Goal: Information Seeking & Learning: Learn about a topic

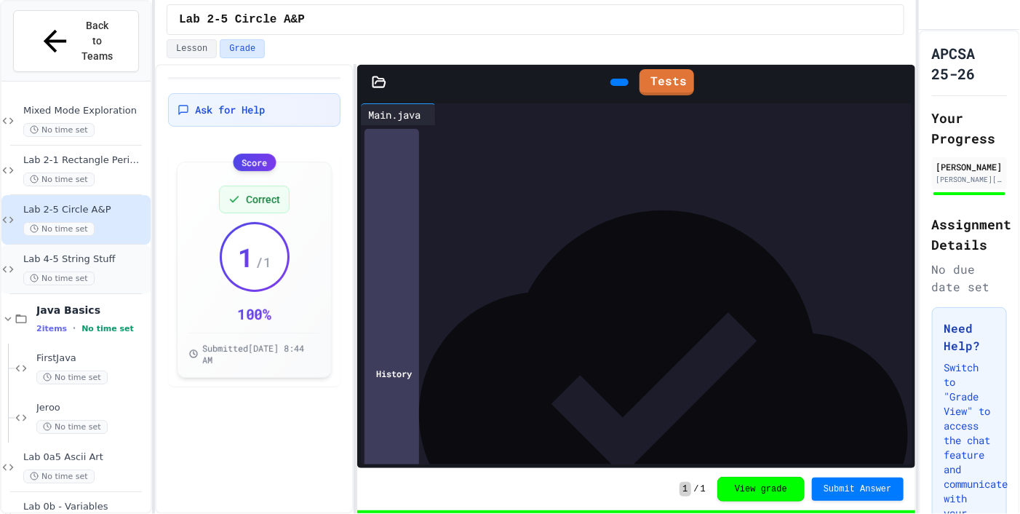
click at [89, 253] on div "Lab 4-5 String Stuff No time set" at bounding box center [85, 269] width 124 height 32
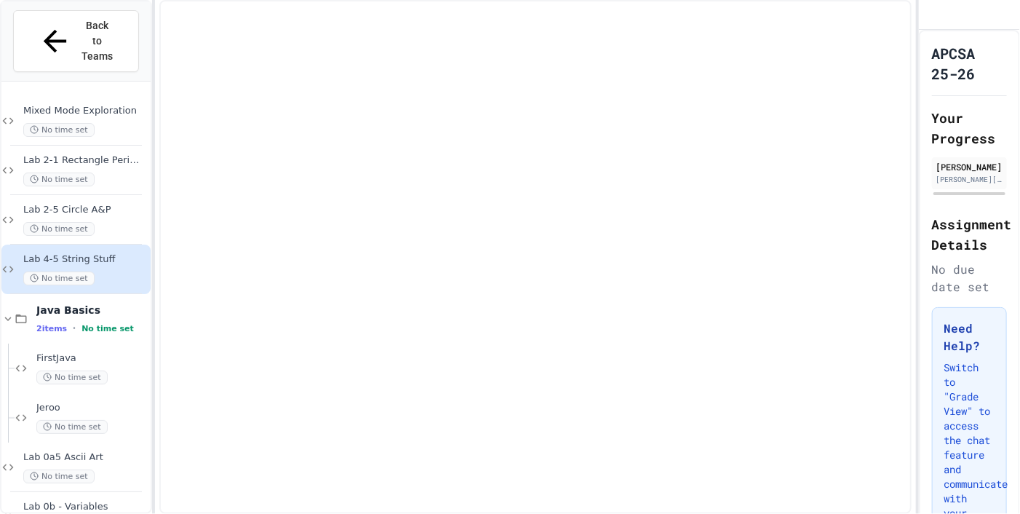
click at [89, 253] on div "Lab 4-5 String Stuff No time set" at bounding box center [85, 269] width 124 height 32
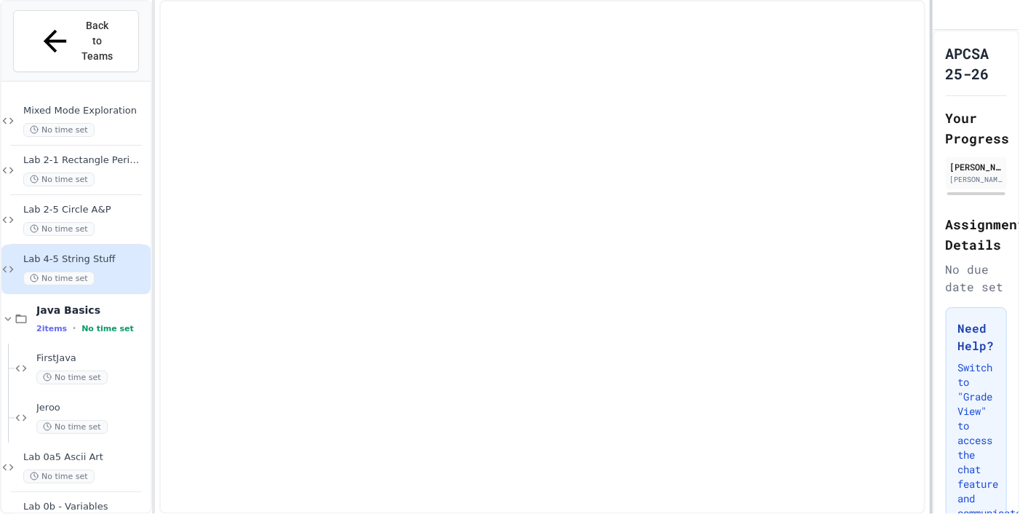
click at [672, 186] on div "Back to Teams Mixed Mode Exploration No time set Lab 2-1 Rectangle Perimeter No…" at bounding box center [510, 257] width 1020 height 514
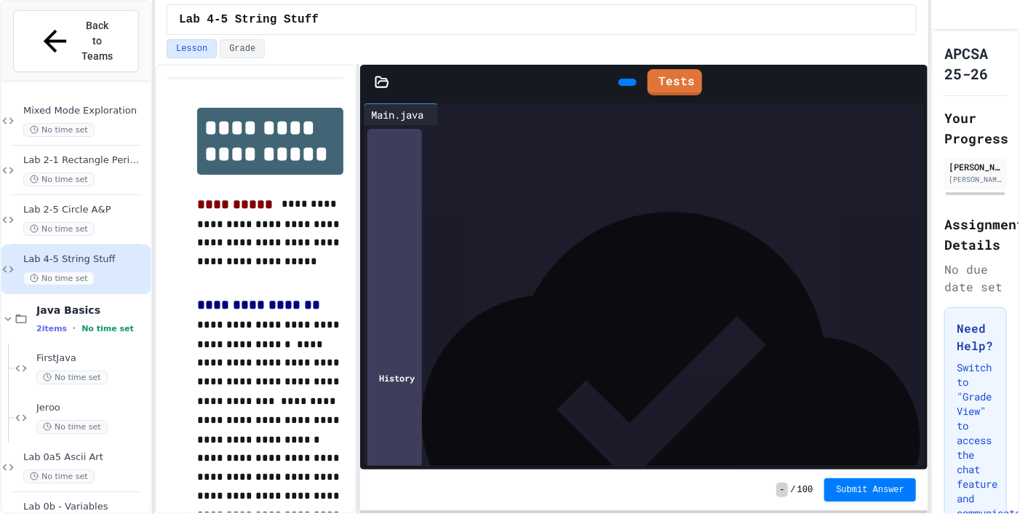
click at [530, 237] on div "*" at bounding box center [647, 238] width 514 height 15
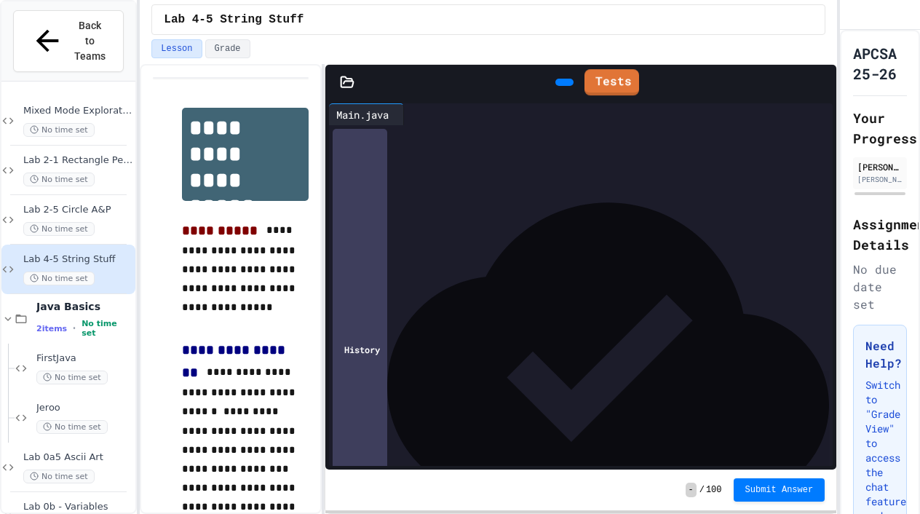
click at [672, 18] on div "Lab 4-5 String Stuff" at bounding box center [488, 19] width 649 height 17
click at [672, 39] on div "Lesson Grade" at bounding box center [488, 48] width 674 height 19
click at [672, 46] on div "Lesson Grade" at bounding box center [488, 48] width 674 height 19
click at [646, 85] on div "Tests" at bounding box center [595, 82] width 453 height 33
click at [631, 79] on link "Tests" at bounding box center [612, 81] width 54 height 28
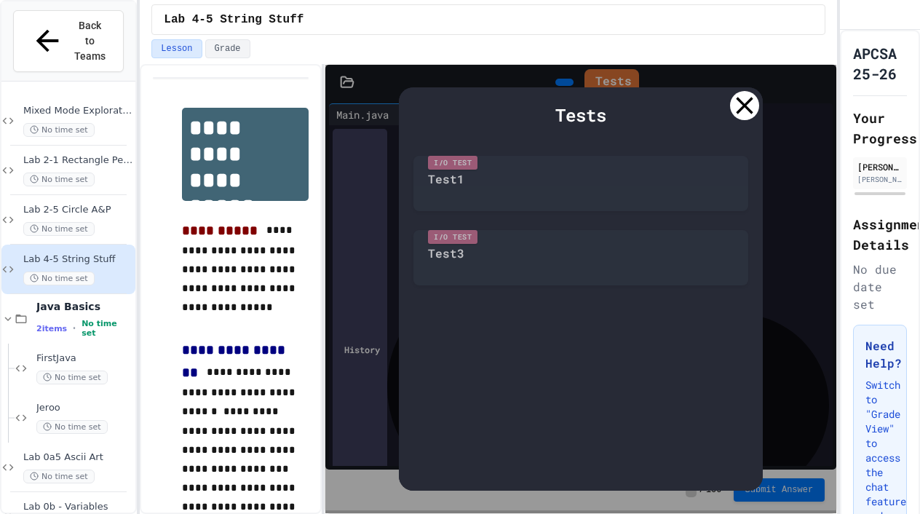
click at [480, 191] on div "I/O Test Test1" at bounding box center [580, 179] width 335 height 63
click at [634, 179] on div "I/O Test Test1" at bounding box center [580, 179] width 335 height 63
click at [451, 184] on div "I/O Test Test1" at bounding box center [580, 179] width 335 height 63
click at [438, 245] on div "I/O Test Test3" at bounding box center [580, 254] width 335 height 63
click at [672, 102] on icon at bounding box center [744, 105] width 29 height 29
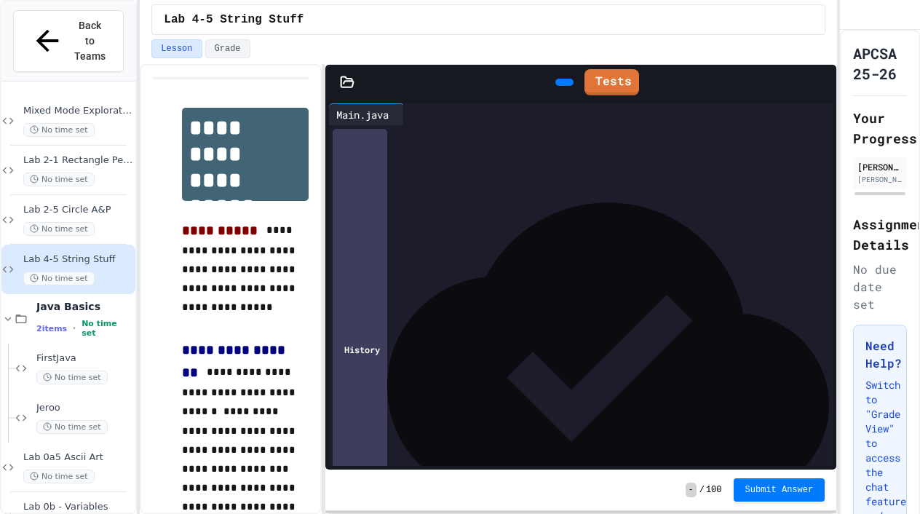
click at [672, 44] on div "Lesson Grade" at bounding box center [488, 48] width 674 height 19
click at [630, 487] on div "- / 100 Submit Answer" at bounding box center [580, 489] width 511 height 41
click at [646, 36] on div "Lab 4-5 String Stuff" at bounding box center [488, 19] width 697 height 39
click at [421, 486] on div "- / 100 Submit Answer" at bounding box center [580, 489] width 511 height 41
click at [551, 476] on div "- / 100 Submit Answer" at bounding box center [580, 489] width 511 height 41
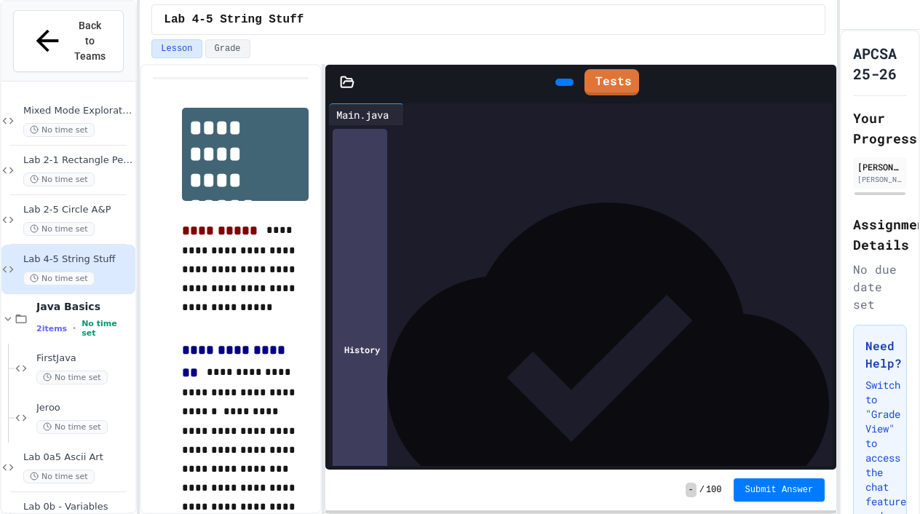
drag, startPoint x: 0, startPoint y: 274, endPoint x: -100, endPoint y: 285, distance: 100.2
click at [0, 285] on html "**********" at bounding box center [460, 257] width 920 height 514
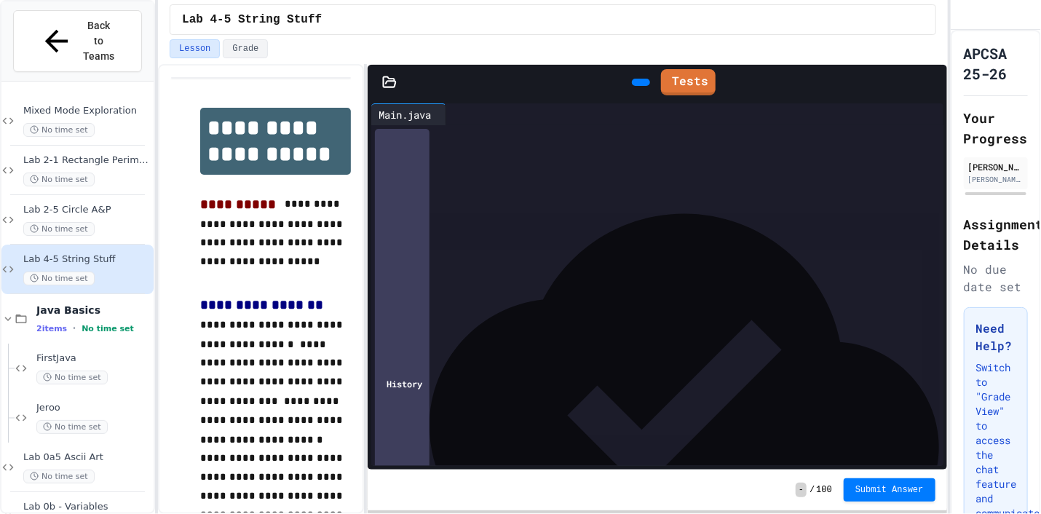
click at [466, 118] on icon at bounding box center [461, 123] width 10 height 10
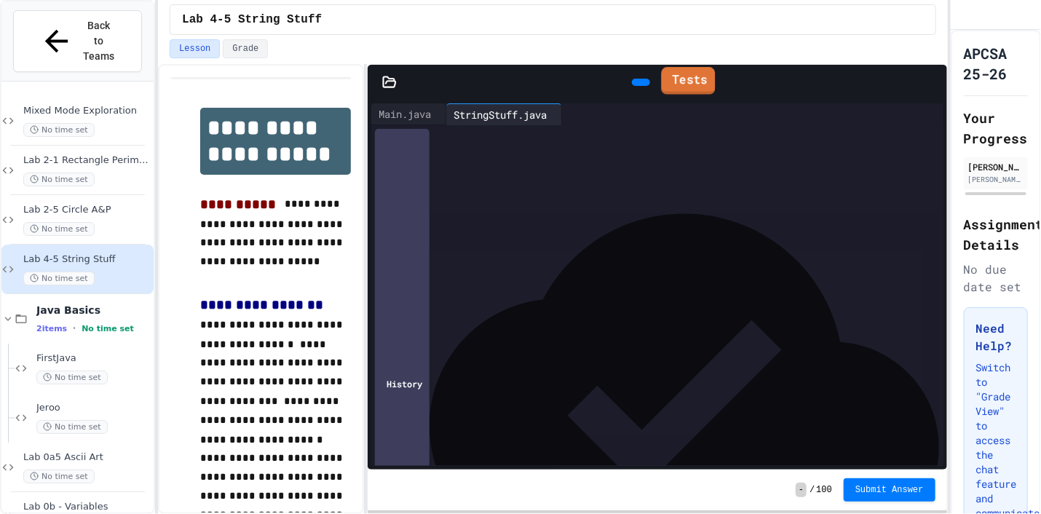
click at [672, 75] on link "Tests" at bounding box center [688, 81] width 54 height 28
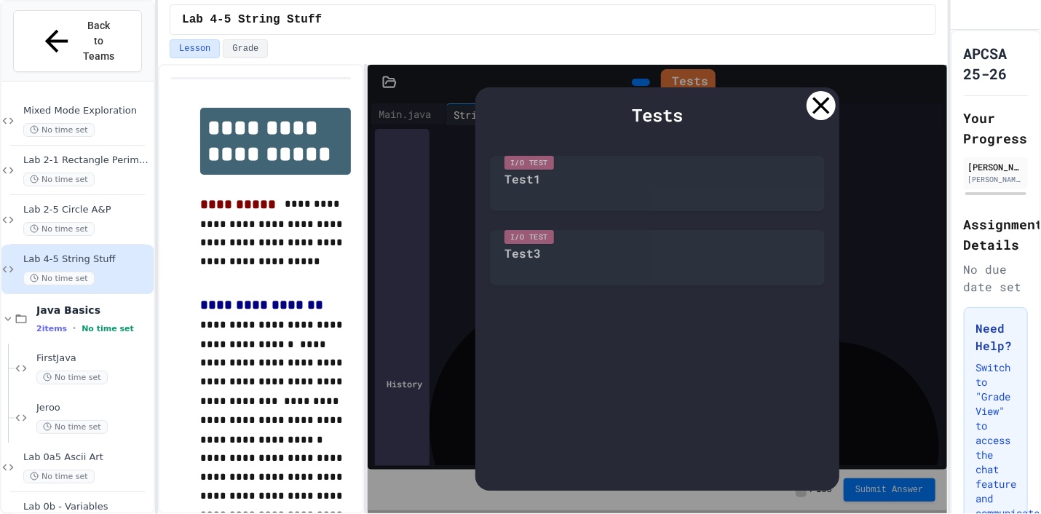
click at [531, 173] on div "I/O Test Test1" at bounding box center [657, 179] width 335 height 63
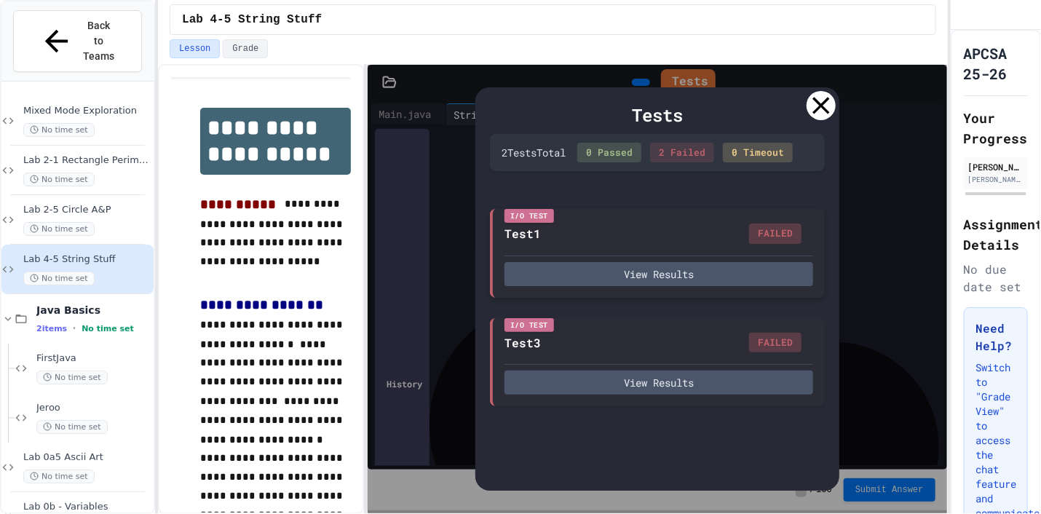
click at [659, 288] on div "I/O Test Test1 FAILED View Results" at bounding box center [657, 253] width 335 height 89
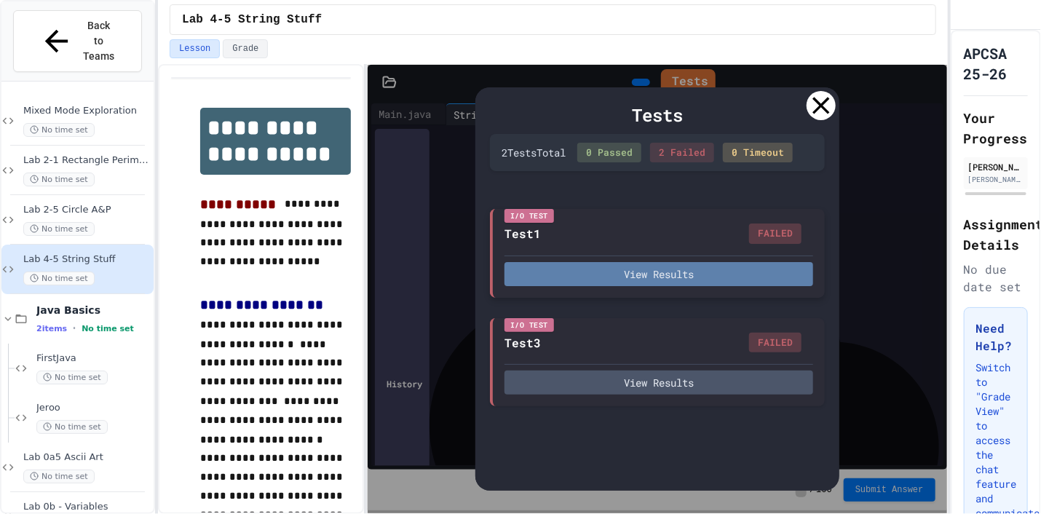
click at [663, 277] on button "View Results" at bounding box center [658, 274] width 309 height 24
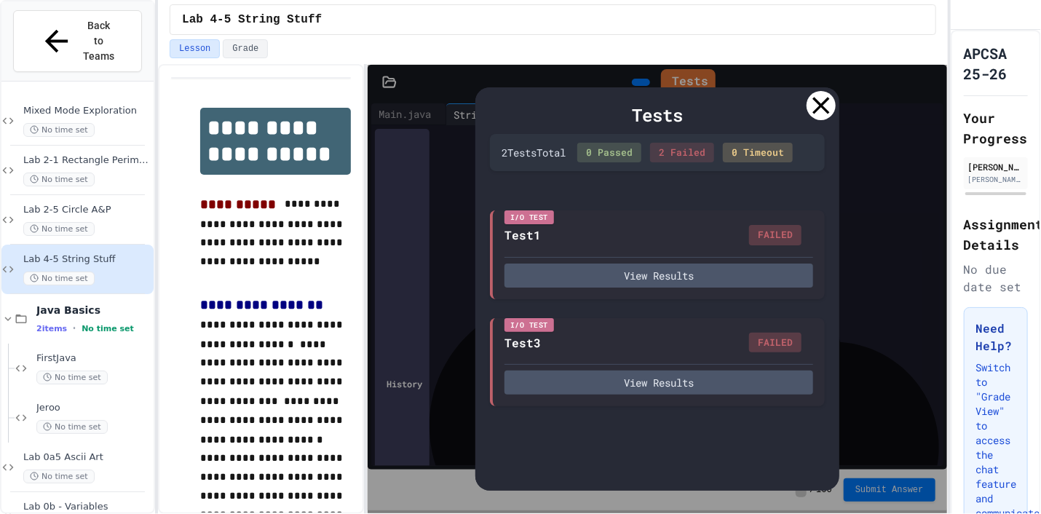
drag, startPoint x: 806, startPoint y: 146, endPoint x: 732, endPoint y: 194, distance: 88.8
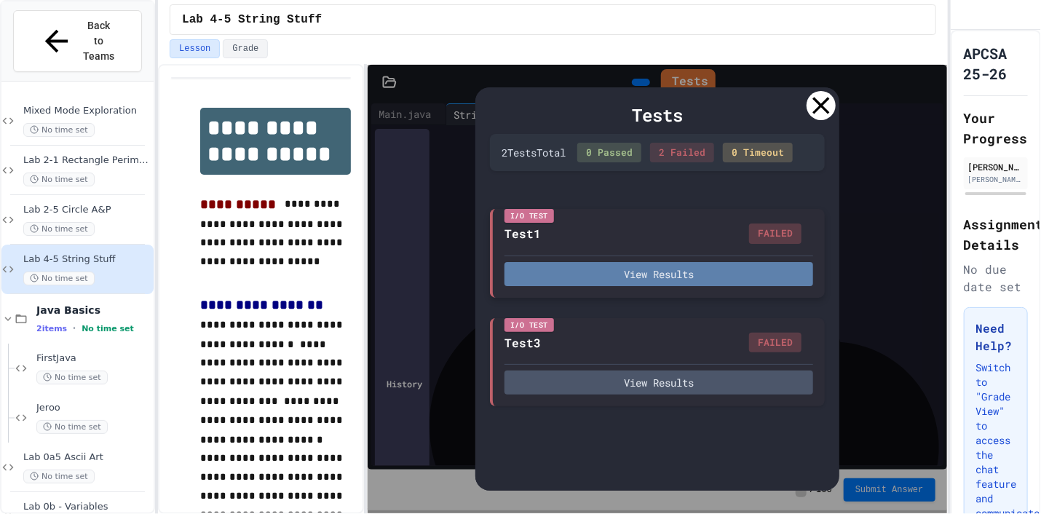
click at [616, 275] on button "View Results" at bounding box center [658, 274] width 309 height 24
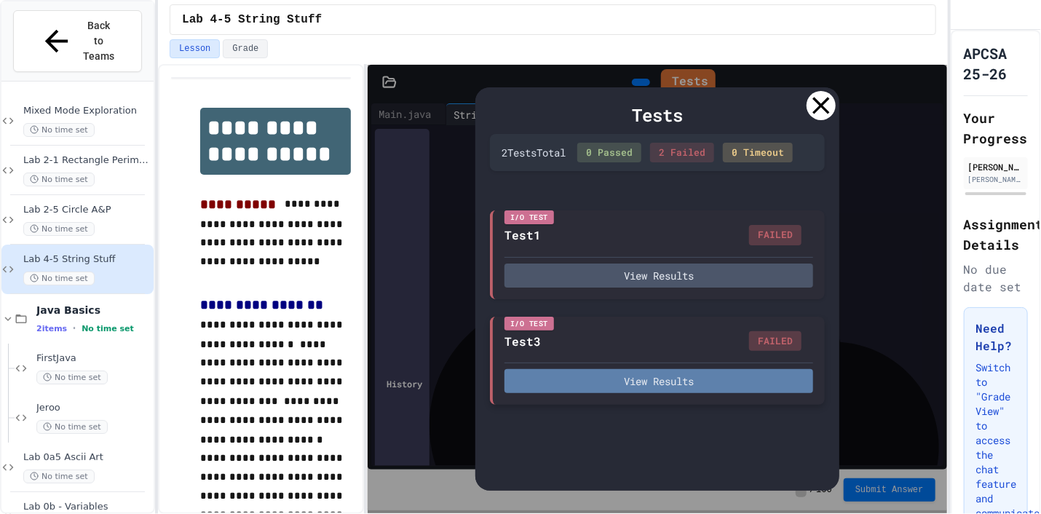
click at [621, 376] on button "View Results" at bounding box center [658, 381] width 309 height 24
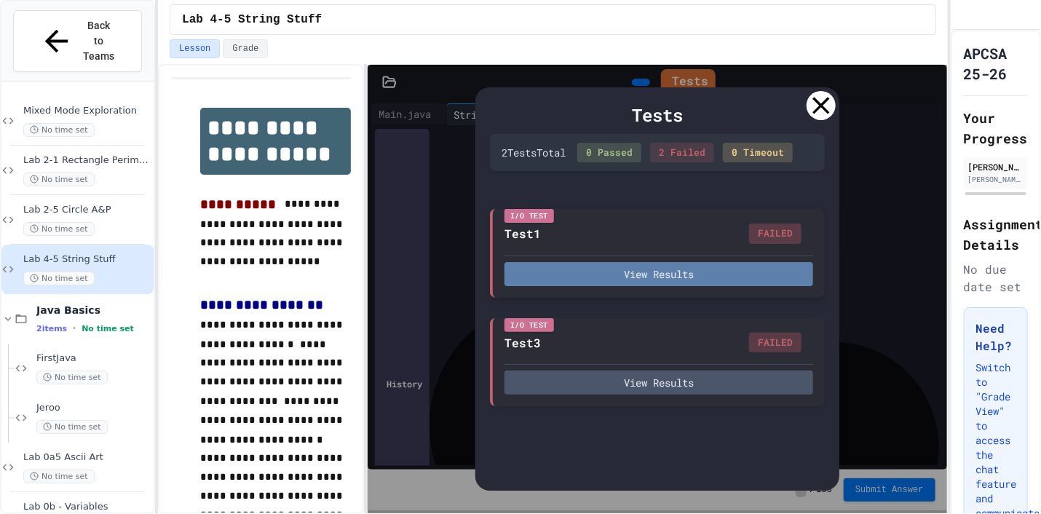
click at [616, 264] on button "View Results" at bounding box center [658, 274] width 309 height 24
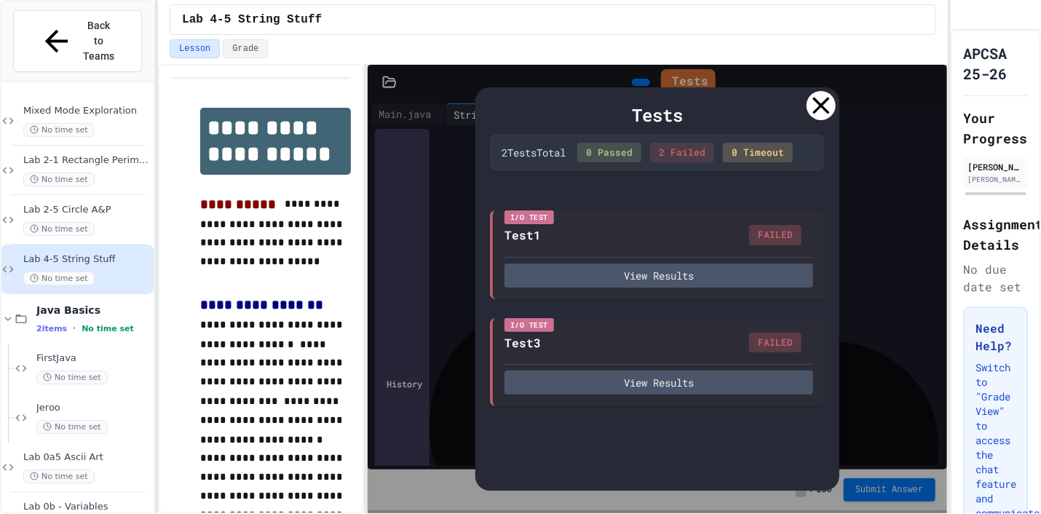
click at [672, 100] on icon at bounding box center [820, 105] width 17 height 17
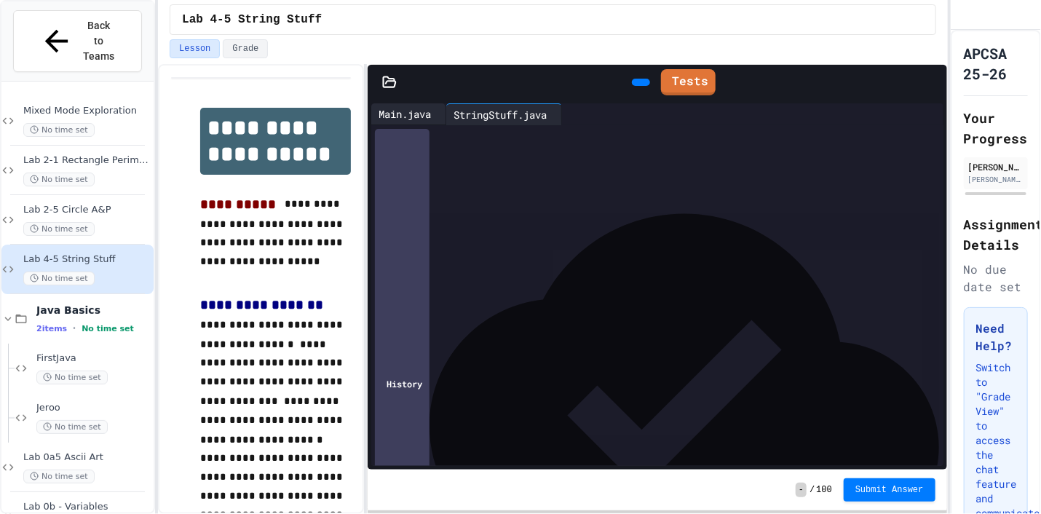
click at [410, 111] on div "Main.java" at bounding box center [404, 113] width 67 height 15
click at [512, 111] on div "StringStuff.java" at bounding box center [500, 113] width 108 height 15
click at [402, 110] on div "Main.java" at bounding box center [404, 113] width 67 height 15
click at [522, 108] on div "StringStuff.java" at bounding box center [500, 113] width 108 height 15
click at [389, 107] on div "Main.java" at bounding box center [404, 113] width 67 height 15
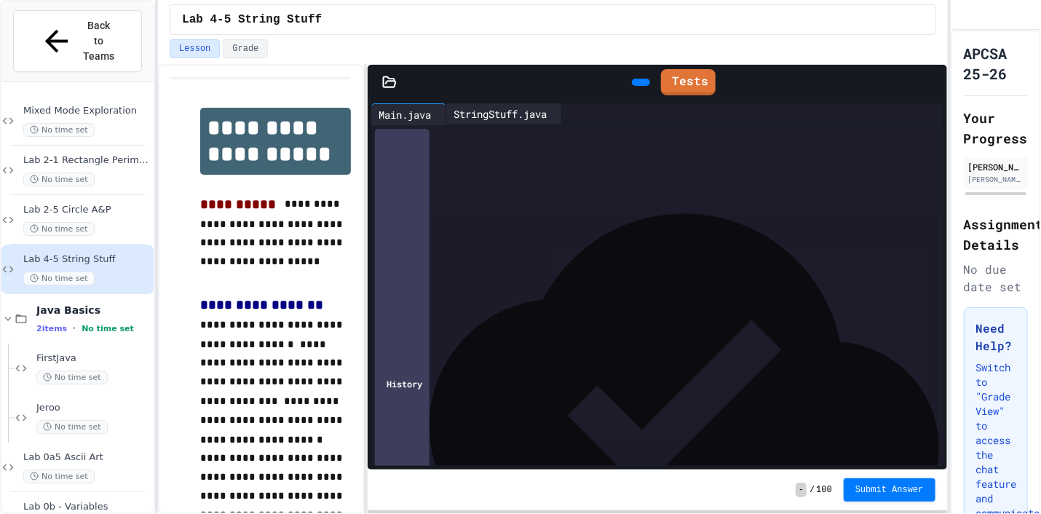
click at [483, 108] on div "StringStuff.java" at bounding box center [500, 113] width 108 height 15
click at [400, 108] on div "Main.java" at bounding box center [404, 113] width 67 height 15
